Goal: Transaction & Acquisition: Purchase product/service

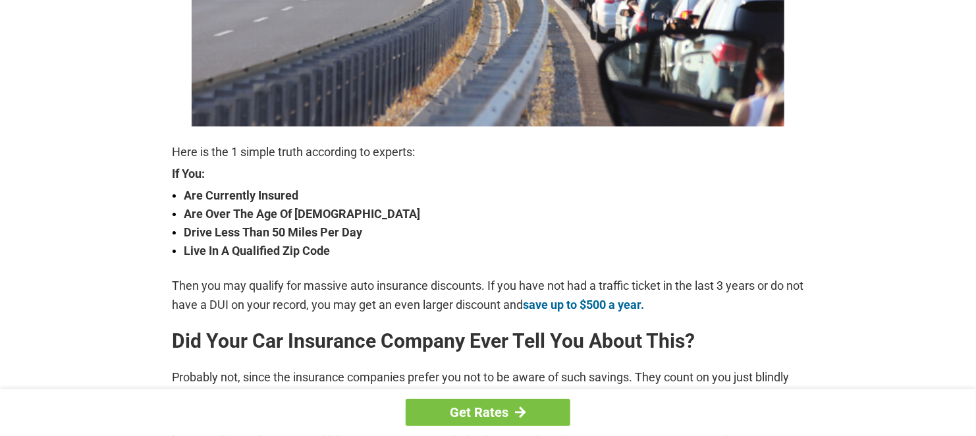
scroll to position [385, 0]
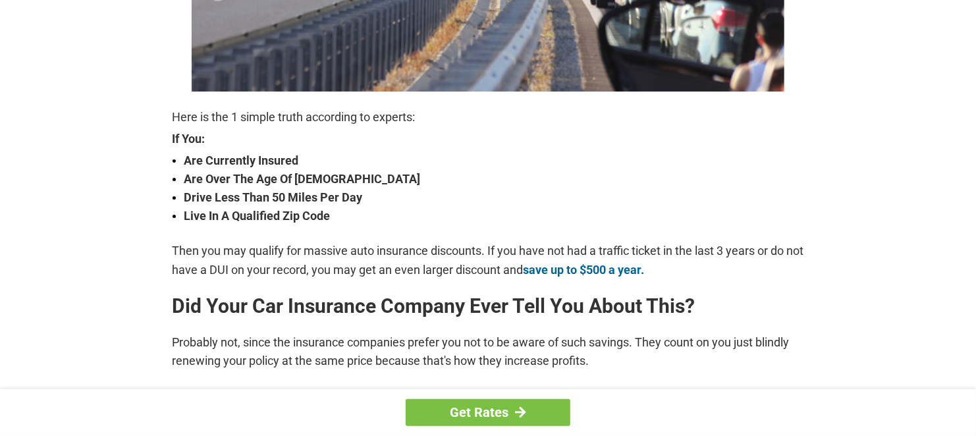
click at [975, 426] on div "Get Rates" at bounding box center [488, 412] width 976 height 47
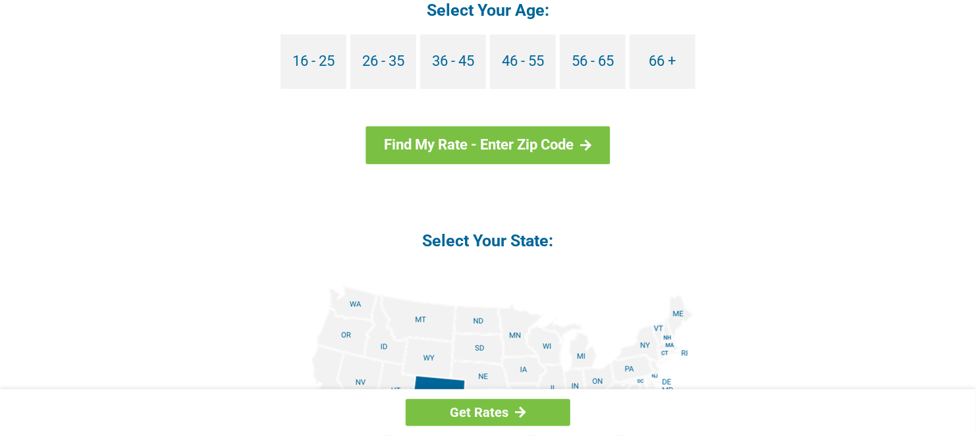
scroll to position [1295, 0]
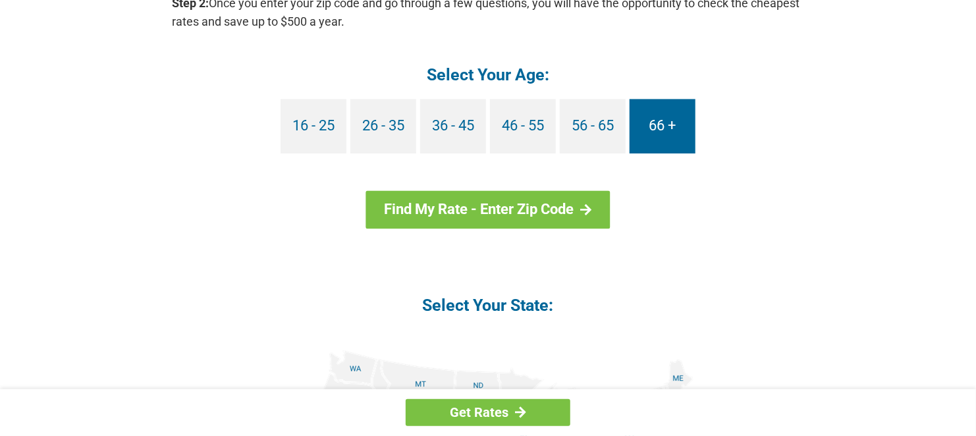
click at [651, 123] on link "66 +" at bounding box center [663, 126] width 66 height 55
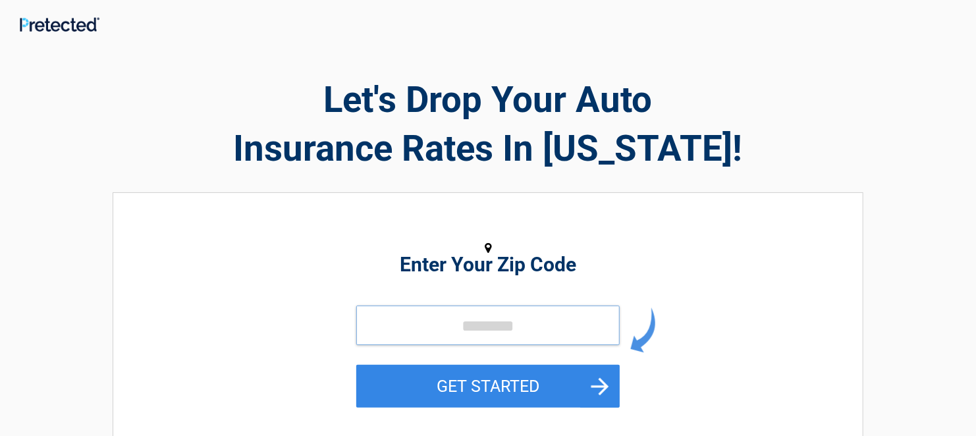
click at [385, 333] on input "tel" at bounding box center [487, 326] width 263 height 40
type input "*****"
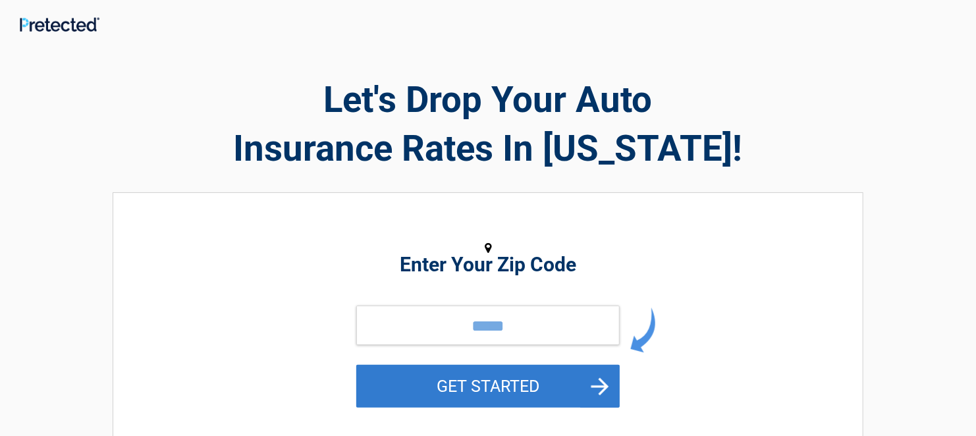
click at [532, 391] on button "GET STARTED" at bounding box center [487, 386] width 263 height 43
